Goal: Information Seeking & Learning: Learn about a topic

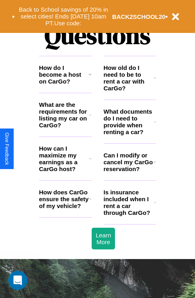
scroll to position [972, 0]
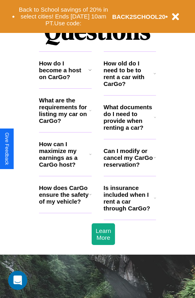
click at [90, 114] on icon at bounding box center [90, 110] width 2 height 6
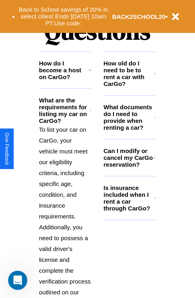
click at [65, 80] on h3 "How do I become a host on CarGo?" at bounding box center [63, 70] width 49 height 20
click at [90, 73] on icon at bounding box center [89, 70] width 3 height 6
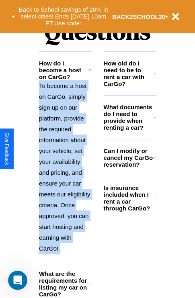
scroll to position [1221, 0]
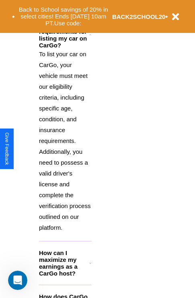
click at [65, 276] on h3 "How can I maximize my earnings as a CarGo host?" at bounding box center [64, 262] width 50 height 27
click at [90, 38] on icon at bounding box center [90, 35] width 2 height 6
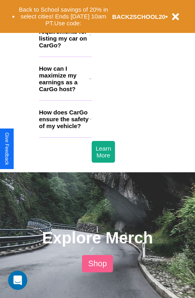
scroll to position [783, 0]
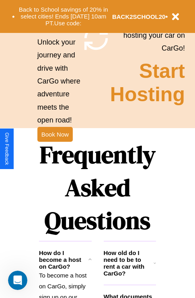
click at [129, 276] on h3 "How old do I need to be to rent a car with CarGo?" at bounding box center [129, 262] width 50 height 27
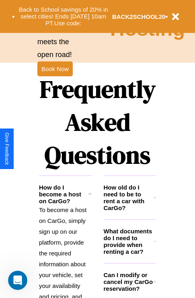
click at [154, 285] on icon at bounding box center [154, 281] width 2 height 6
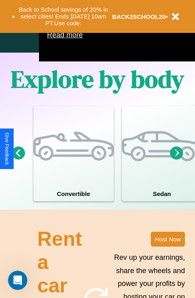
scroll to position [516, 0]
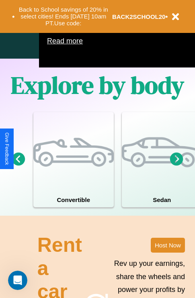
click at [176, 165] on icon at bounding box center [176, 158] width 13 height 13
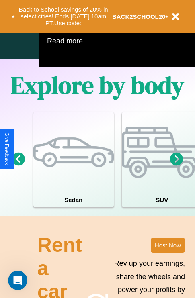
click at [176, 165] on icon at bounding box center [176, 158] width 13 height 13
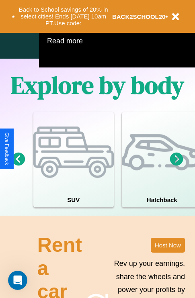
click at [176, 165] on icon at bounding box center [176, 158] width 13 height 13
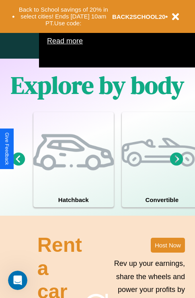
click at [18, 165] on icon at bounding box center [18, 158] width 13 height 13
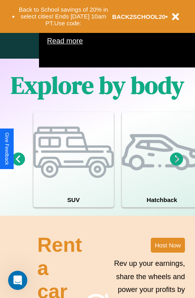
click at [176, 165] on icon at bounding box center [176, 158] width 13 height 13
